Goal: Information Seeking & Learning: Learn about a topic

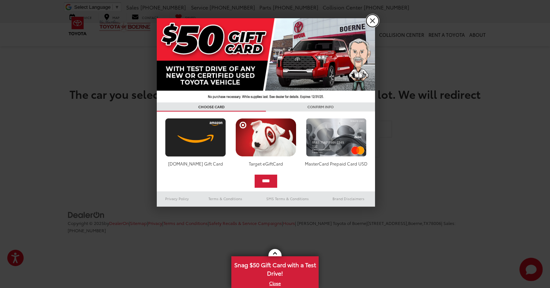
click at [372, 20] on link "X" at bounding box center [372, 21] width 12 height 12
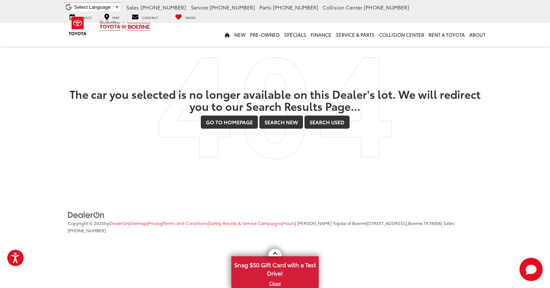
scroll to position [15, 0]
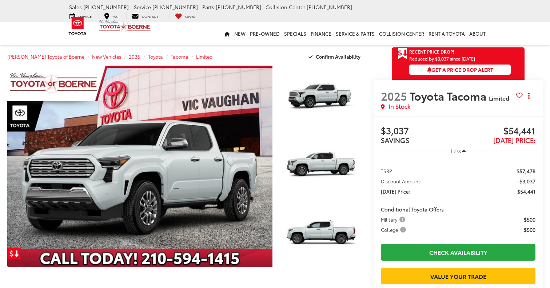
scroll to position [15, 0]
